Goal: Information Seeking & Learning: Learn about a topic

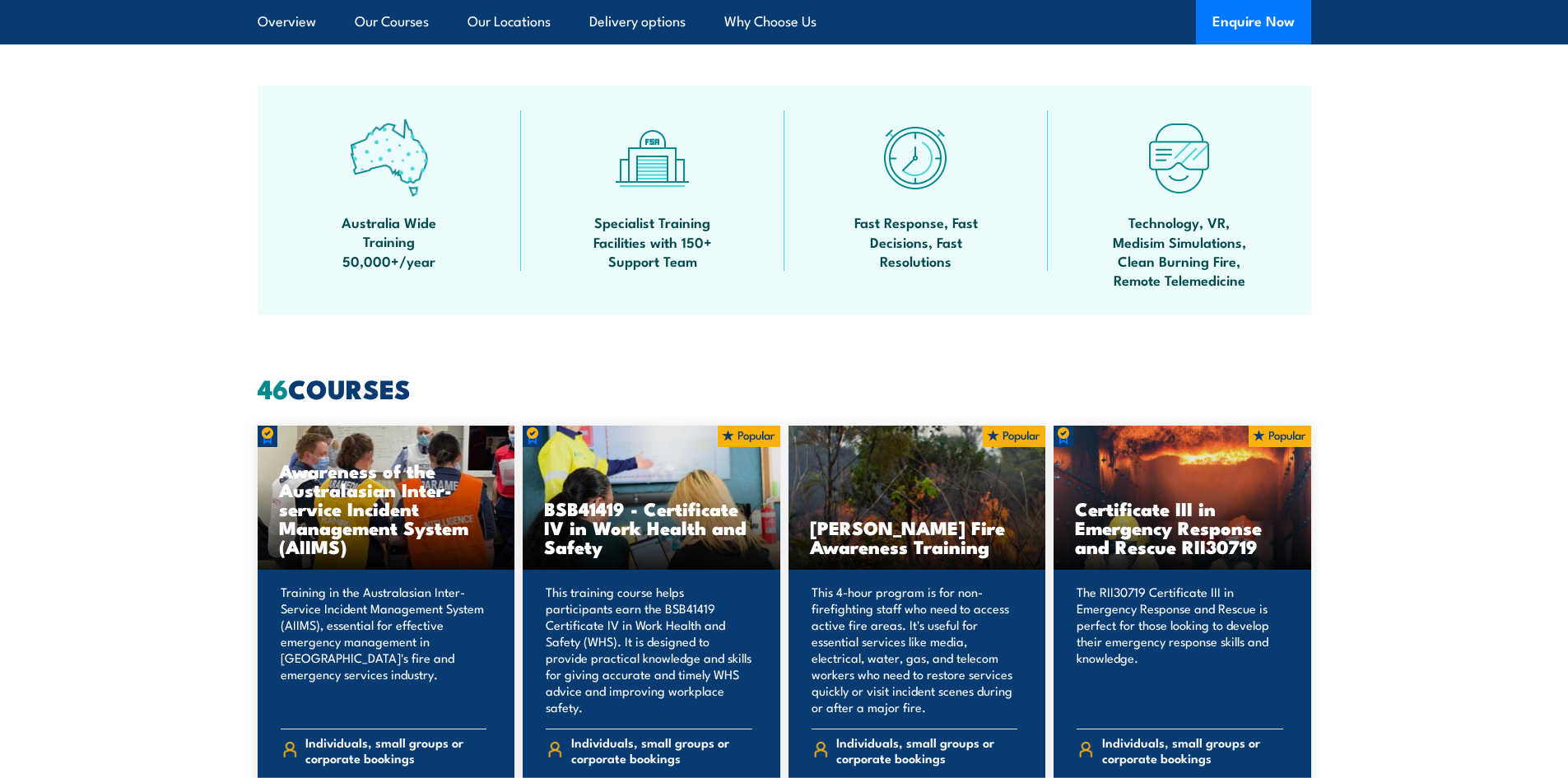
scroll to position [1070, 0]
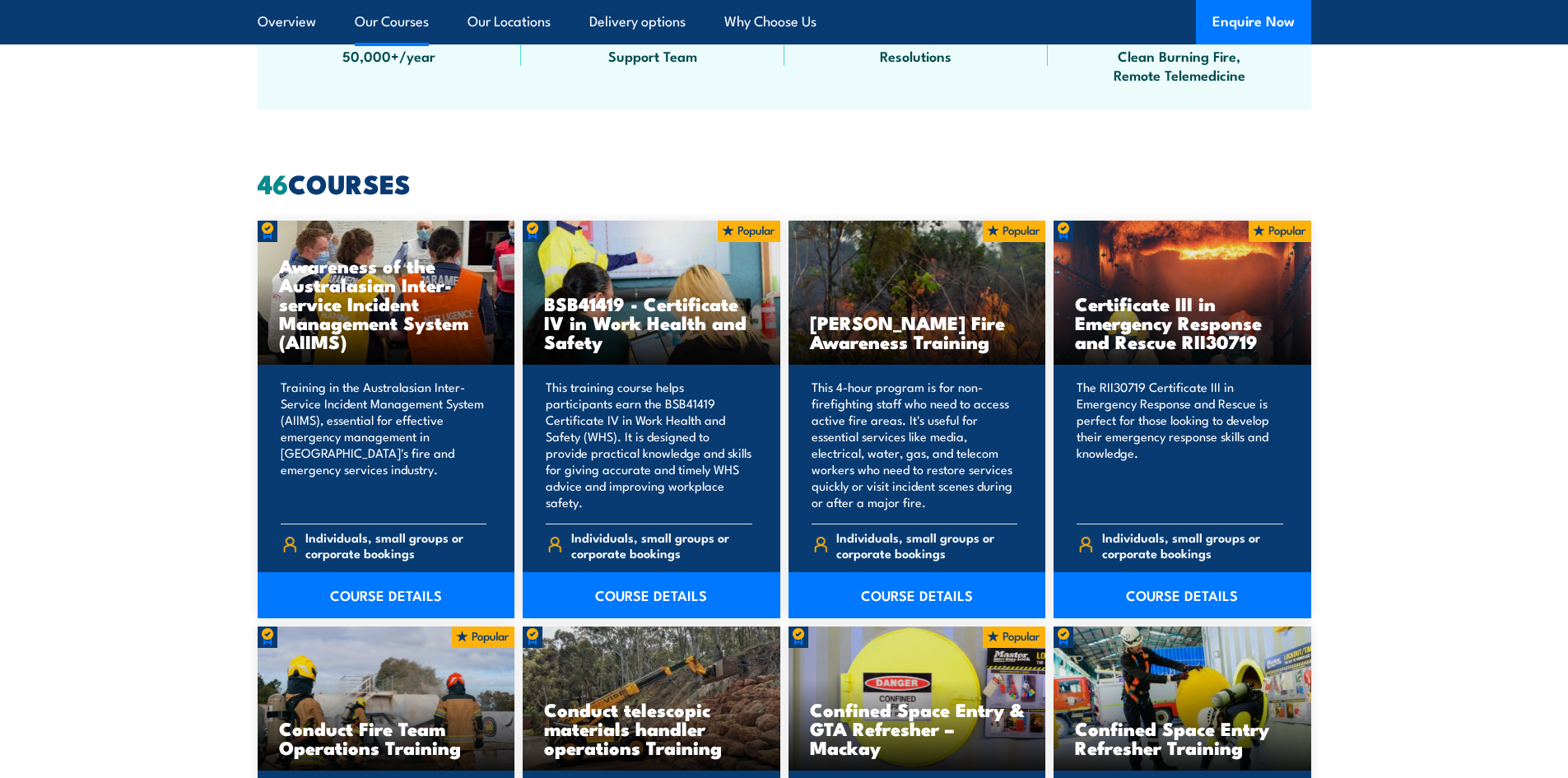
click at [419, 488] on p "Training in the Australasian Inter-Service Incident Management System (AIIMS), …" at bounding box center [383, 445] width 206 height 132
click at [409, 319] on h3 "Awareness of the Australasian Inter-service Incident Management System (AIIMS)" at bounding box center [386, 303] width 215 height 95
click at [327, 594] on link "COURSE DETAILS" at bounding box center [387, 595] width 258 height 46
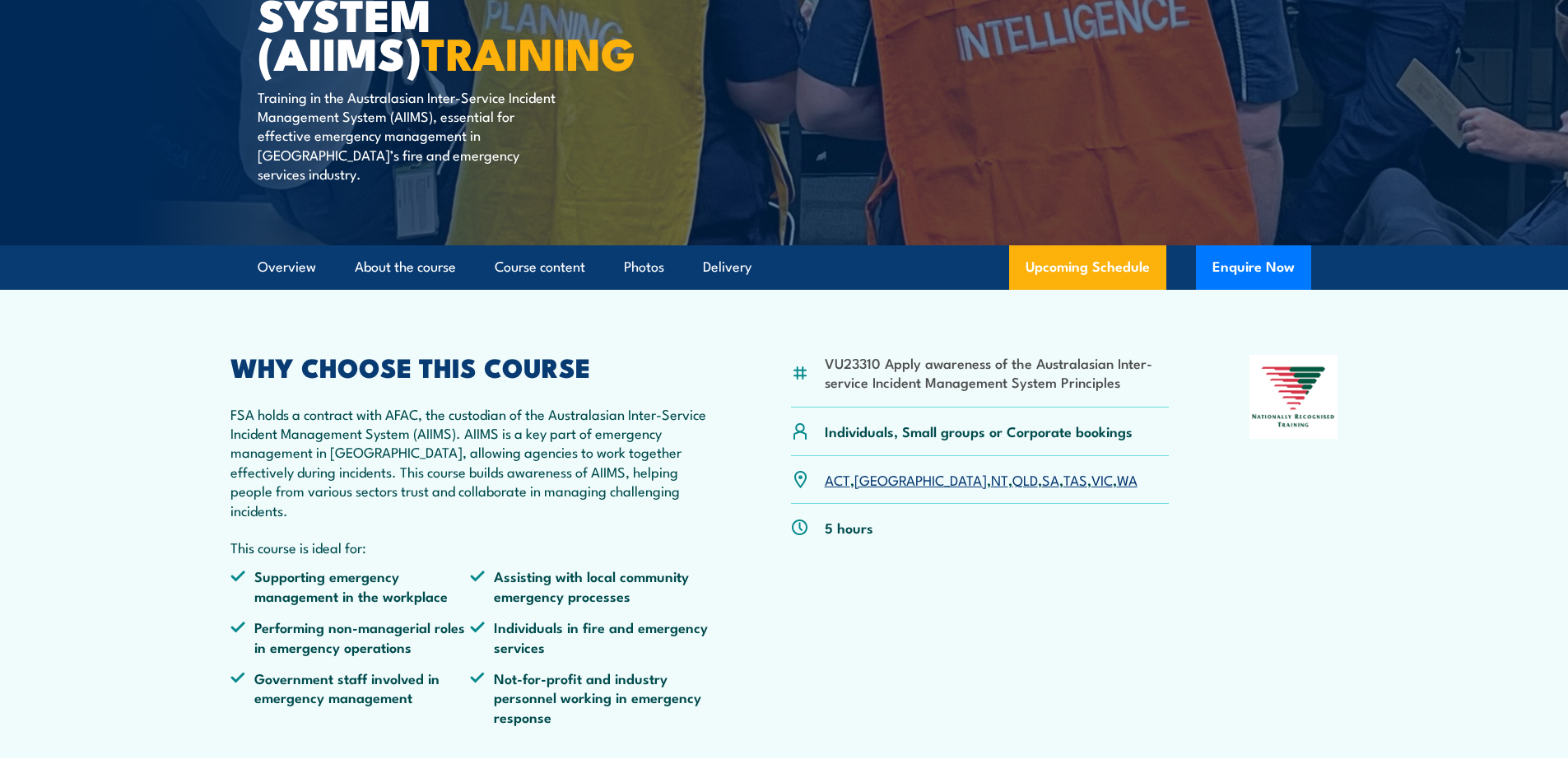
scroll to position [82, 0]
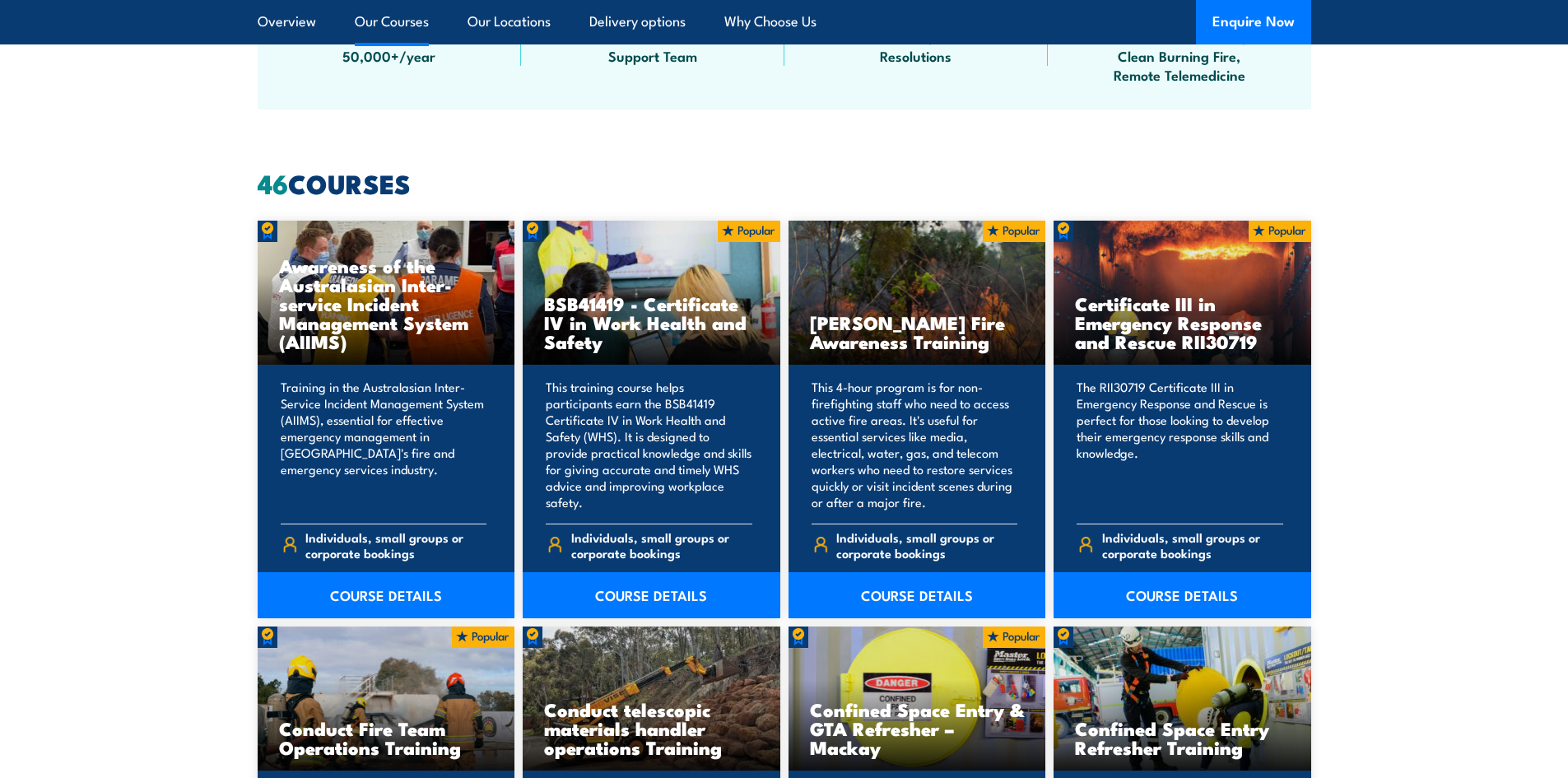
click at [1180, 586] on link "COURSE DETAILS" at bounding box center [1183, 595] width 258 height 46
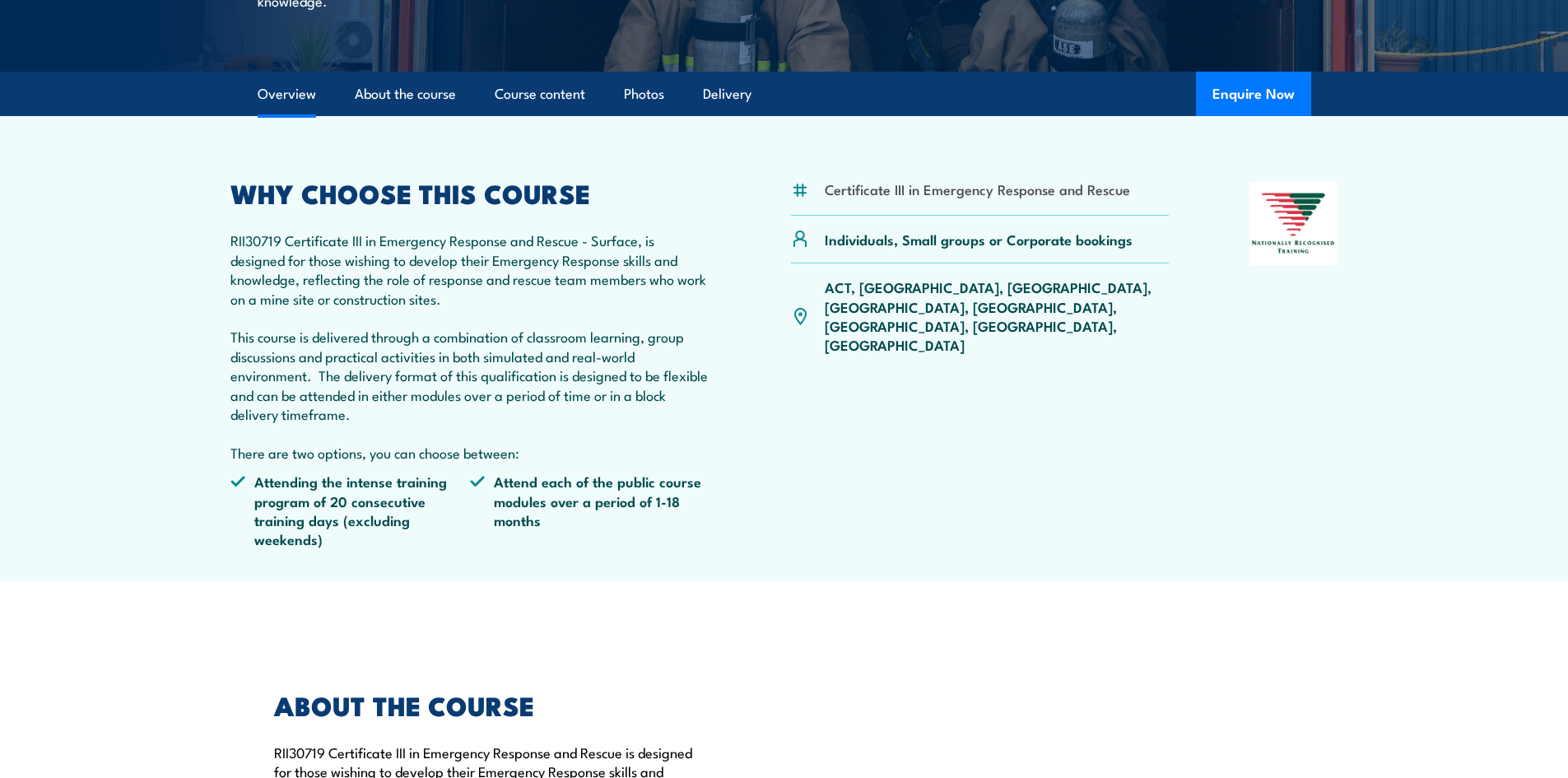
scroll to position [329, 0]
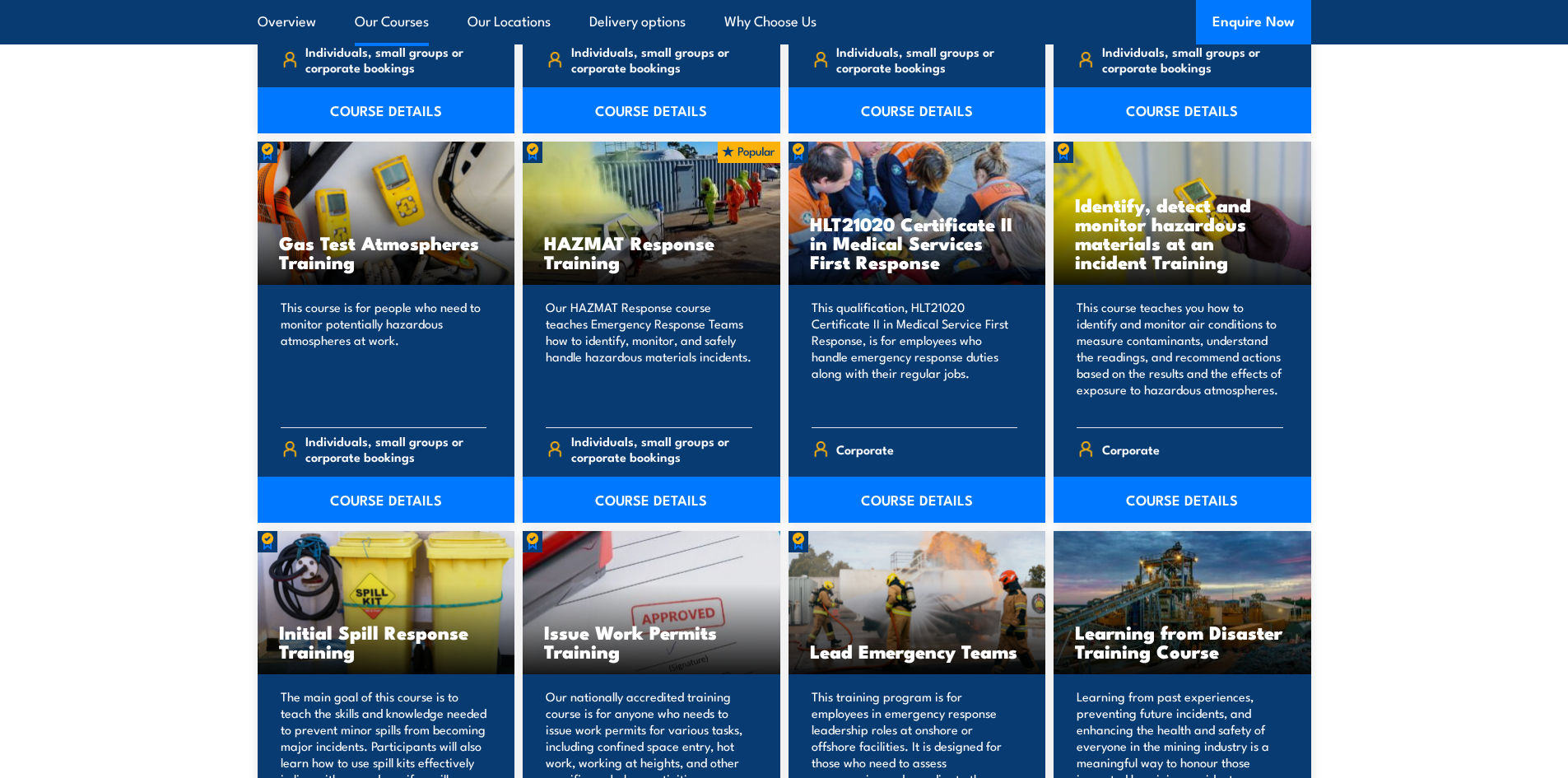
scroll to position [2222, 0]
